Goal: Find specific page/section: Find specific page/section

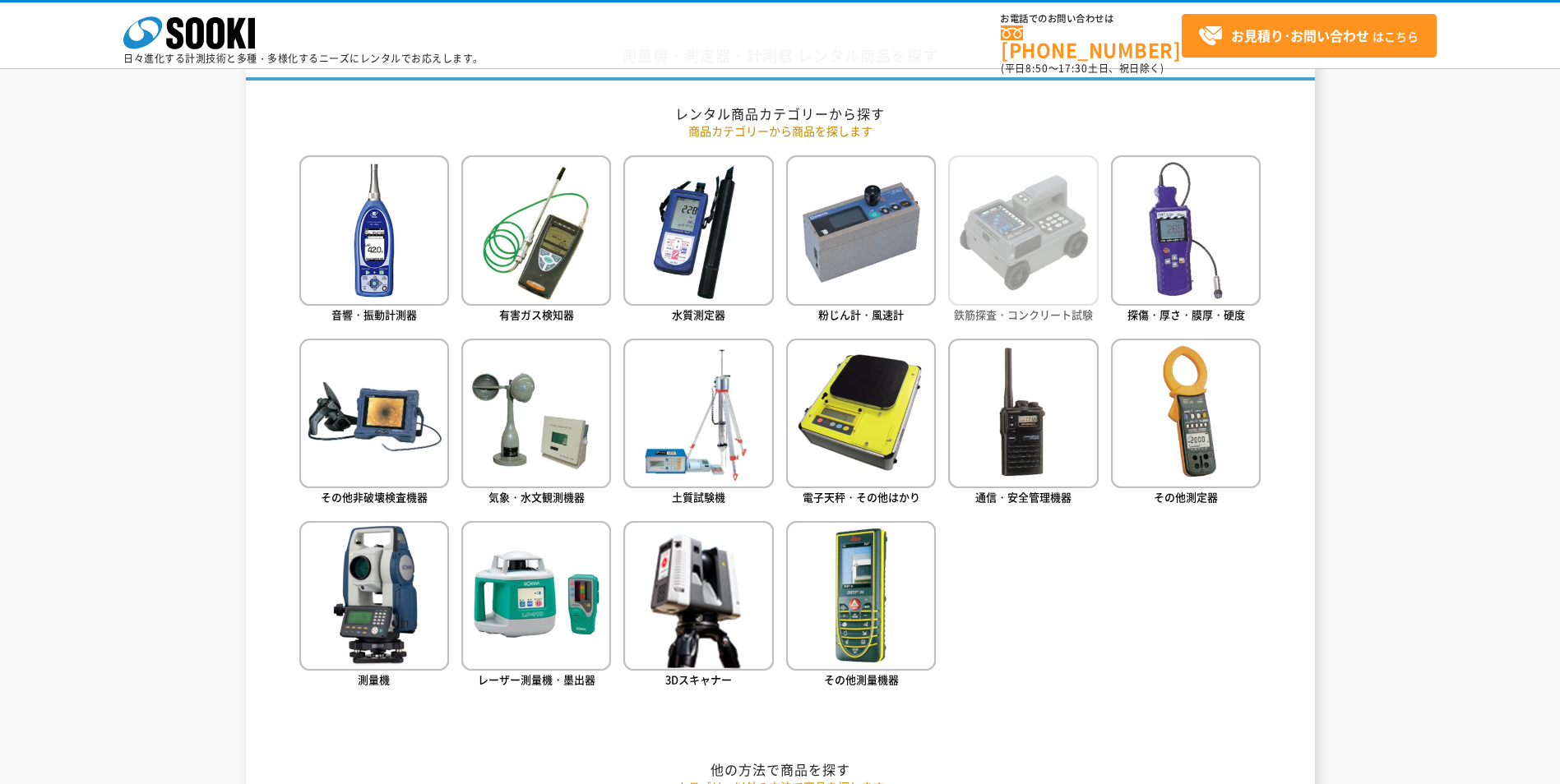
scroll to position [576, 0]
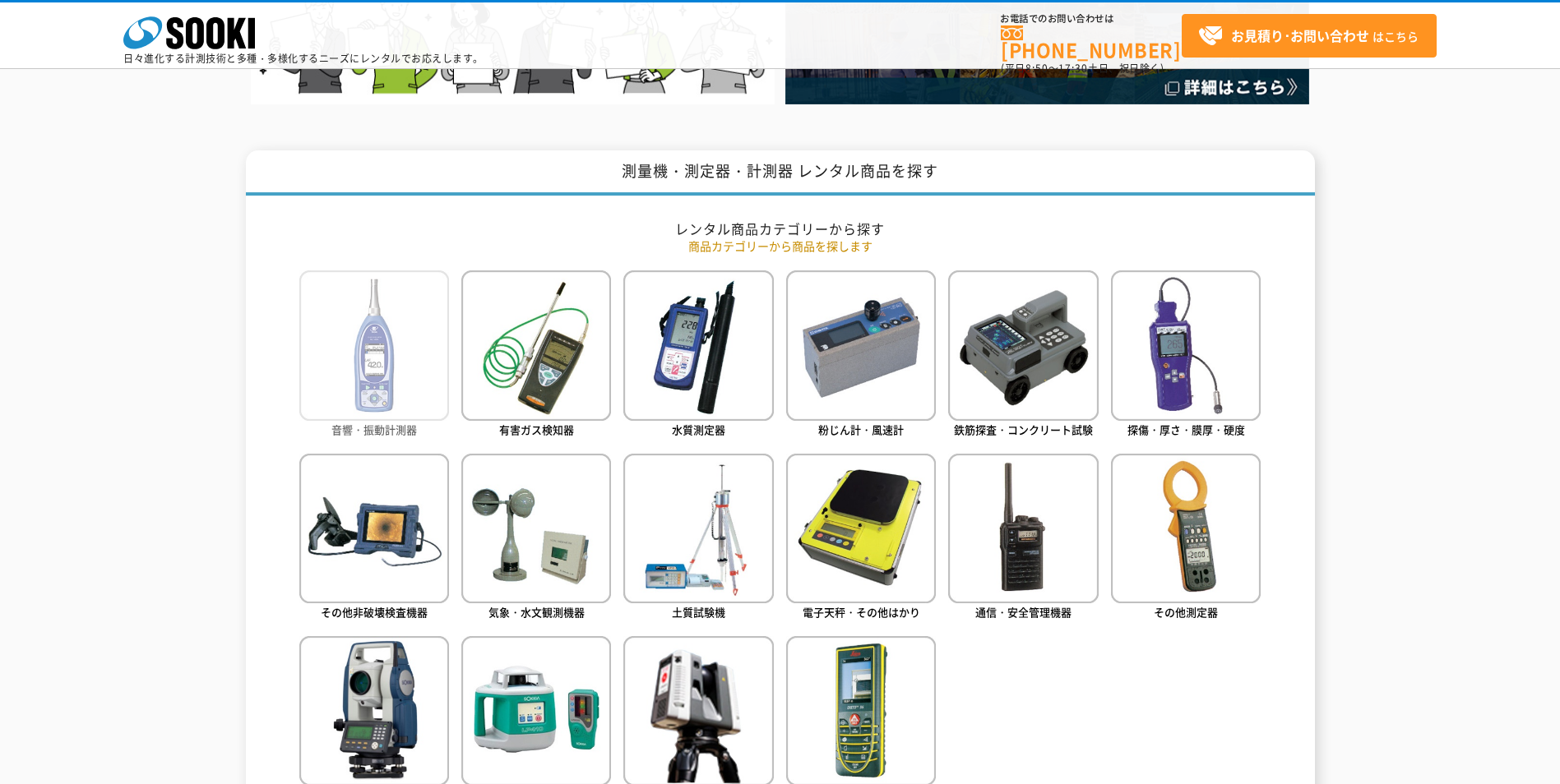
click at [389, 402] on img at bounding box center [374, 345] width 150 height 150
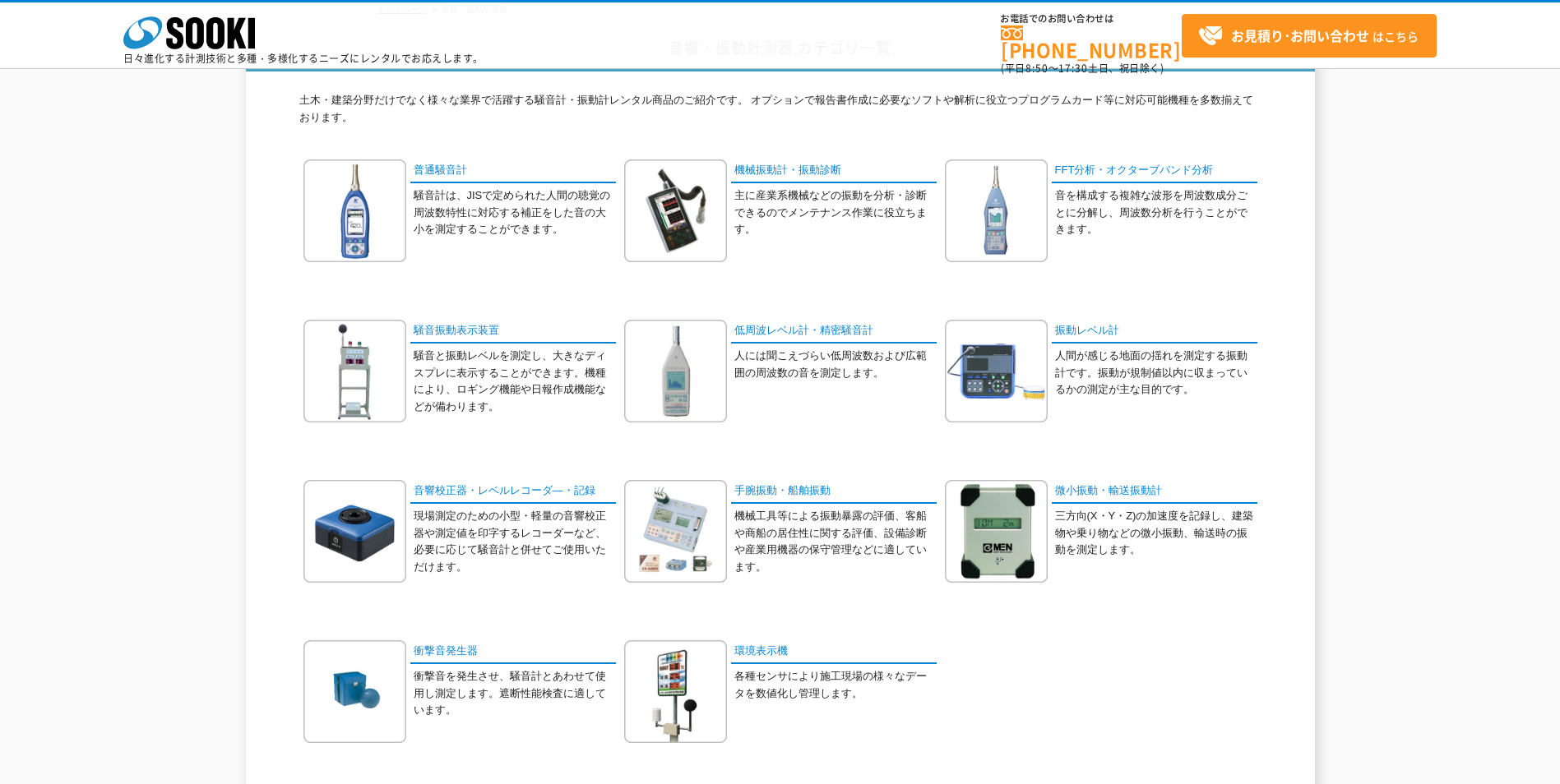
scroll to position [230, 0]
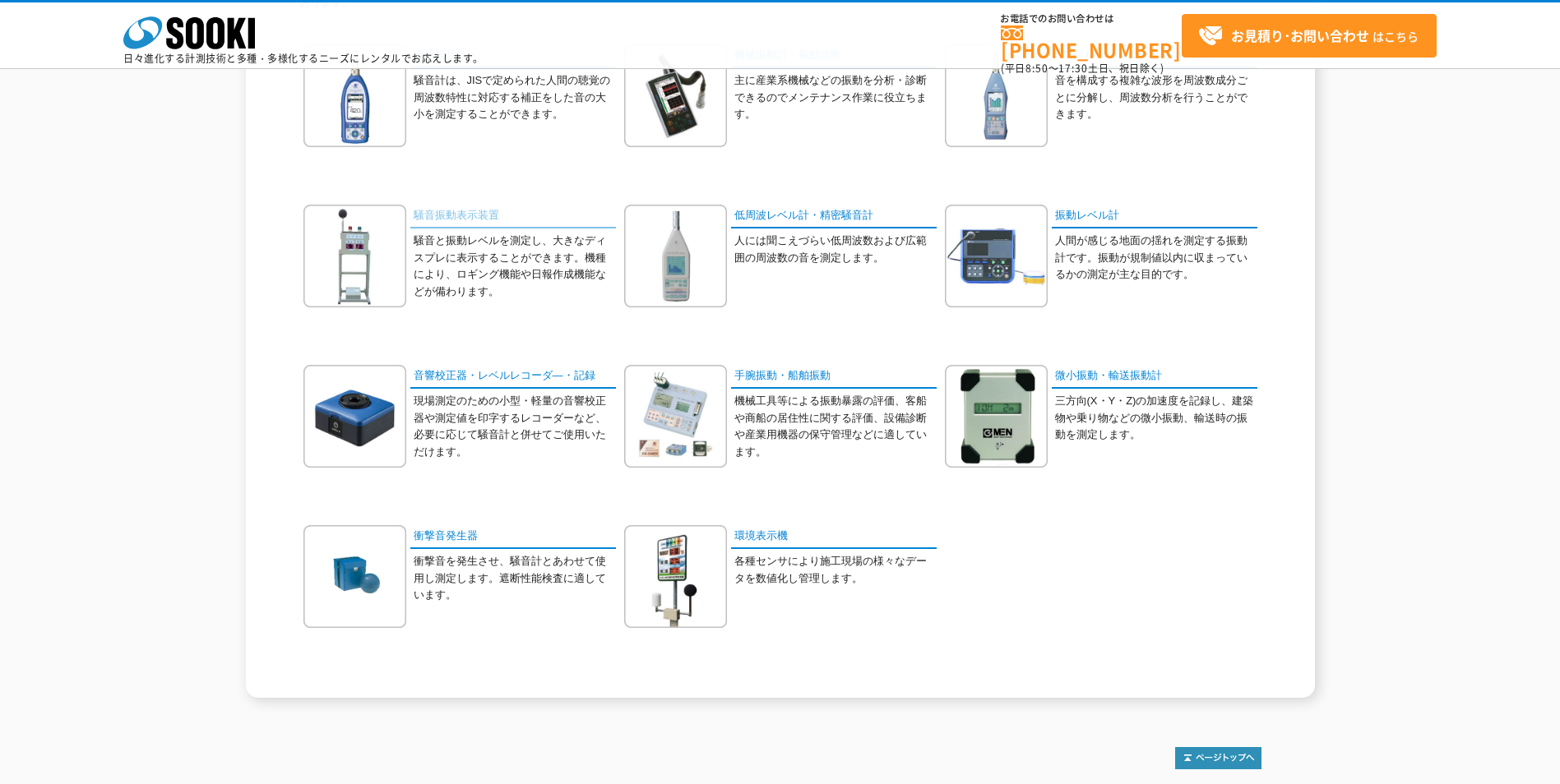
click at [469, 213] on link "騒音振動表示装置" at bounding box center [513, 216] width 206 height 24
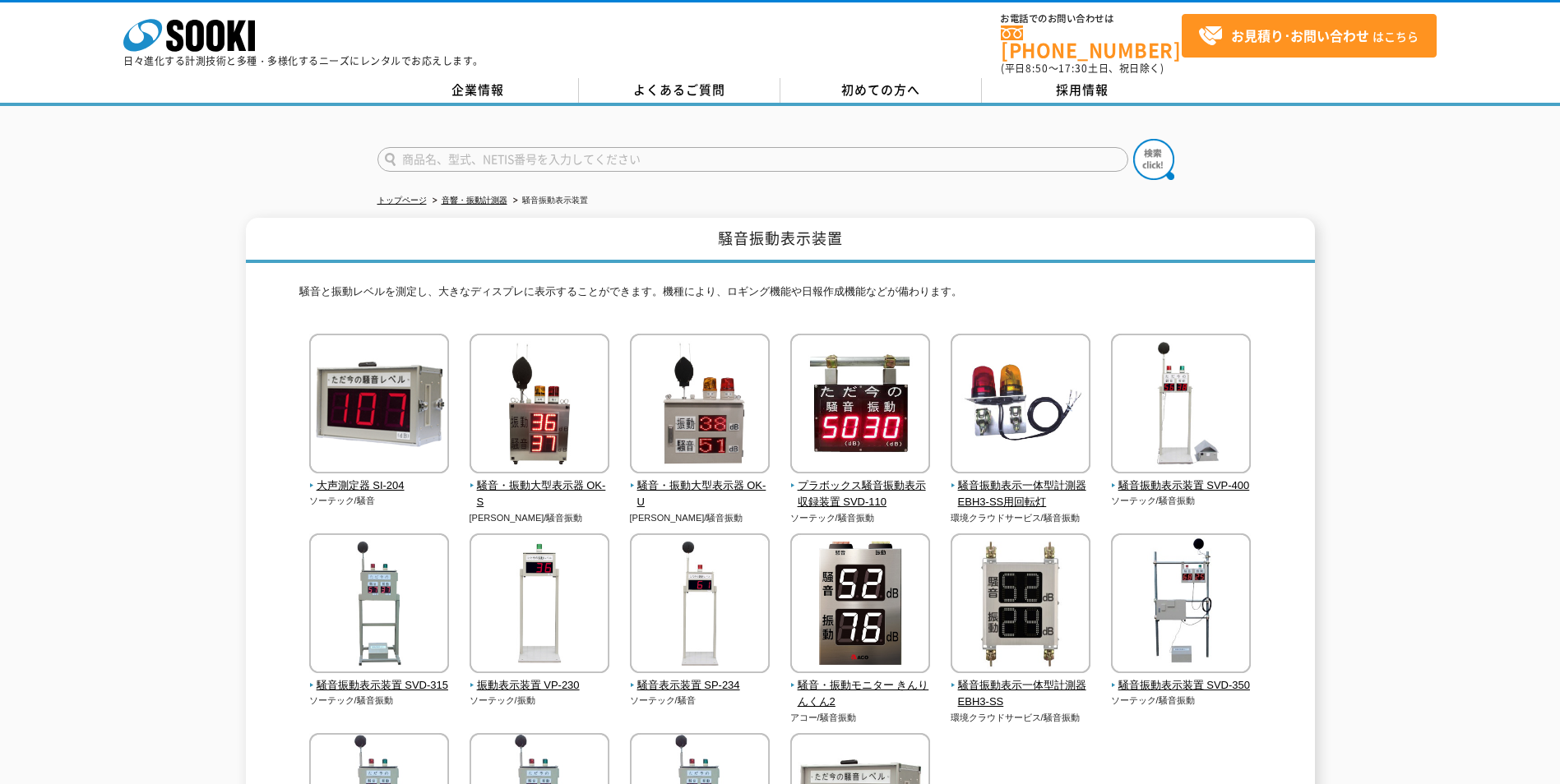
scroll to position [115, 0]
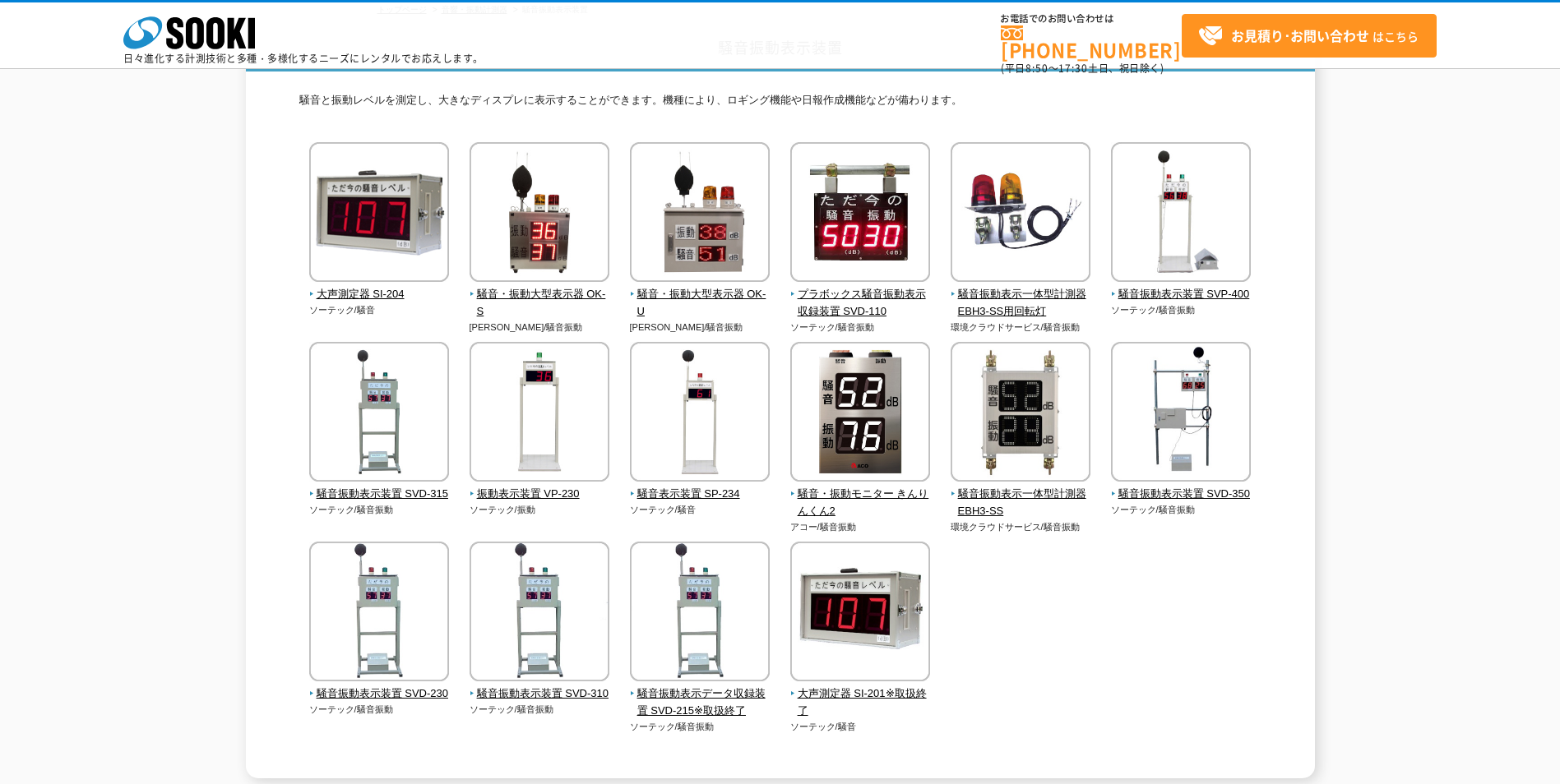
click at [1259, 611] on div "大声測定器 SI-204 ソーテック/騒音" at bounding box center [780, 454] width 962 height 624
click at [1336, 358] on div "騒音振動表示装置 騒音と振動レベルを測定し、大きなディスプレに表示することができます。機種により、ロギング機能や日報作成機能などが備わります。 大声測定器 S…" at bounding box center [780, 403] width 1560 height 753
